Goal: Navigation & Orientation: Find specific page/section

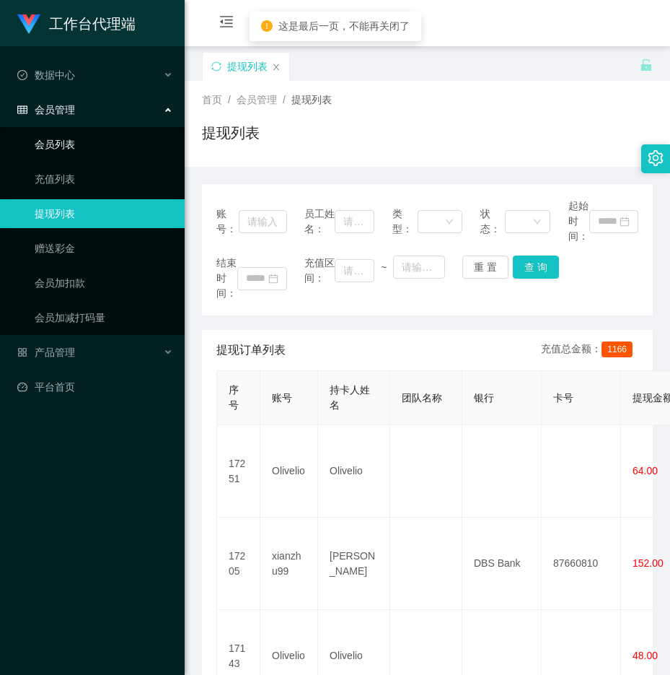
click at [74, 144] on link "会员列表" at bounding box center [104, 144] width 139 height 29
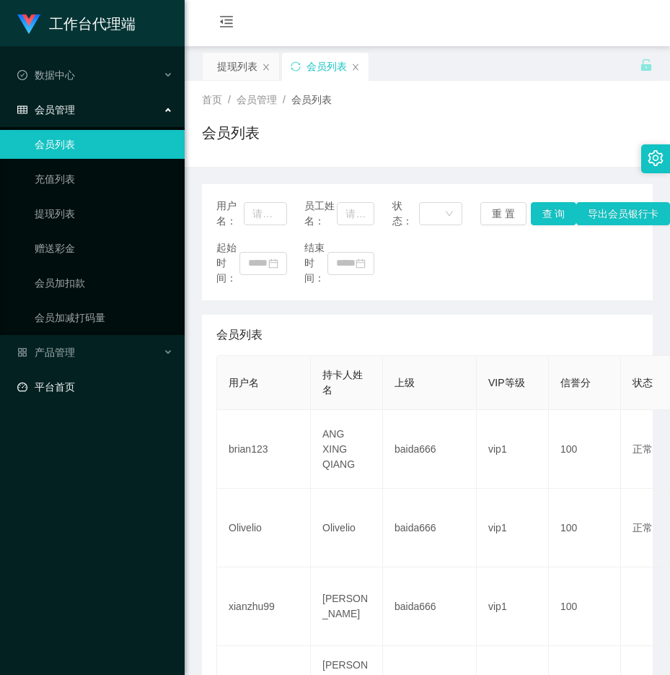
click at [61, 385] on link "平台首页" at bounding box center [95, 386] width 156 height 29
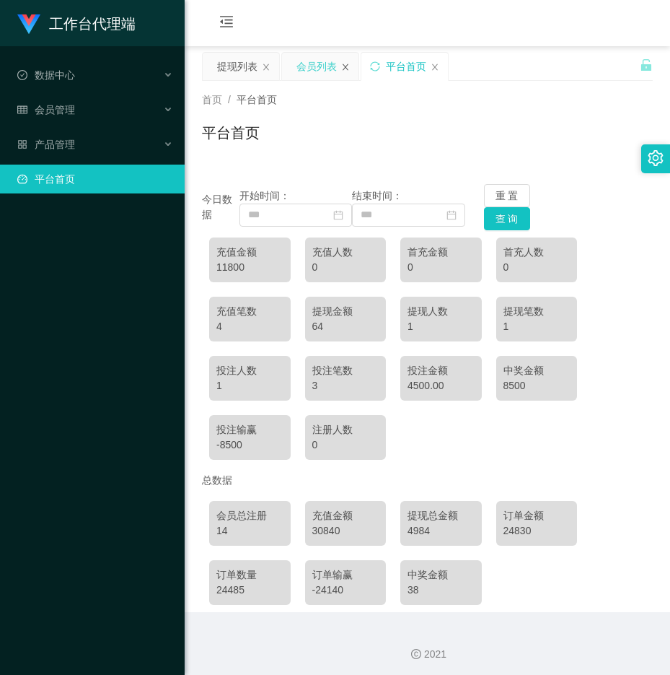
click at [344, 69] on icon "图标: close" at bounding box center [346, 67] width 6 height 6
click at [269, 70] on icon "图标: close" at bounding box center [266, 67] width 9 height 9
click at [219, 64] on icon "图标: sync" at bounding box center [215, 65] width 9 height 9
click at [575, 458] on div "充值金额 11800 充值人数 0 首充金额 0 首充人数 0 充值笔数 4 提现金额 64 提现人数 1 提现笔数 1 投注人数 1 投注笔数 3 投注金额…" at bounding box center [427, 348] width 451 height 237
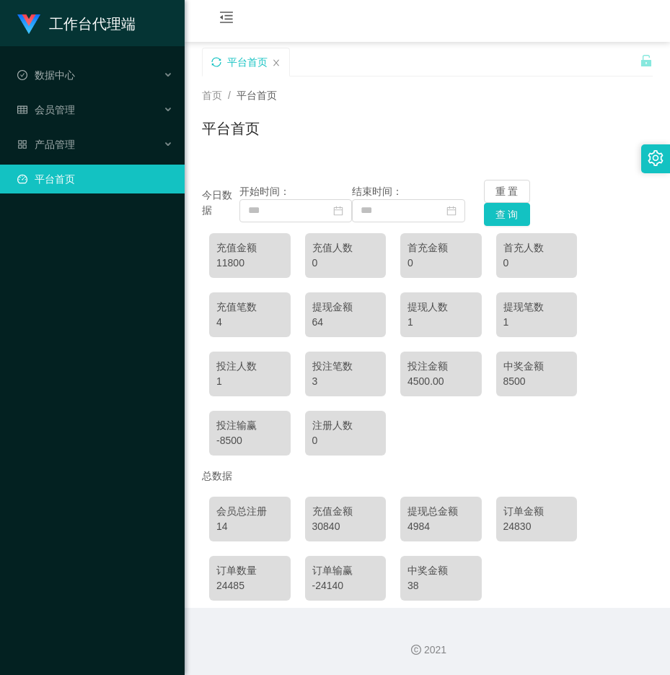
click at [424, 89] on div "首页 / 平台首页 /" at bounding box center [427, 95] width 451 height 15
drag, startPoint x: 316, startPoint y: 533, endPoint x: 375, endPoint y: 528, distance: 59.5
click at [375, 528] on div "30840" at bounding box center [345, 526] width 67 height 15
click at [344, 519] on div "30840" at bounding box center [345, 526] width 67 height 15
